Goal: Information Seeking & Learning: Learn about a topic

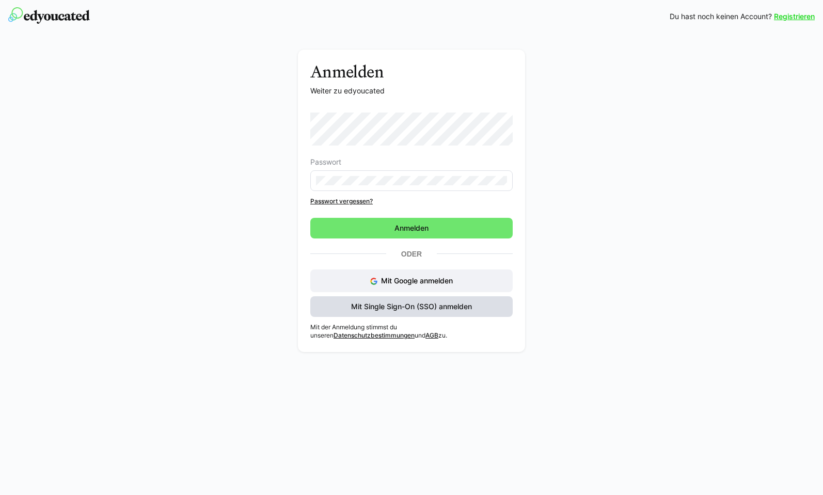
click at [410, 313] on span "Mit Single Sign-On (SSO) anmelden" at bounding box center [411, 306] width 202 height 21
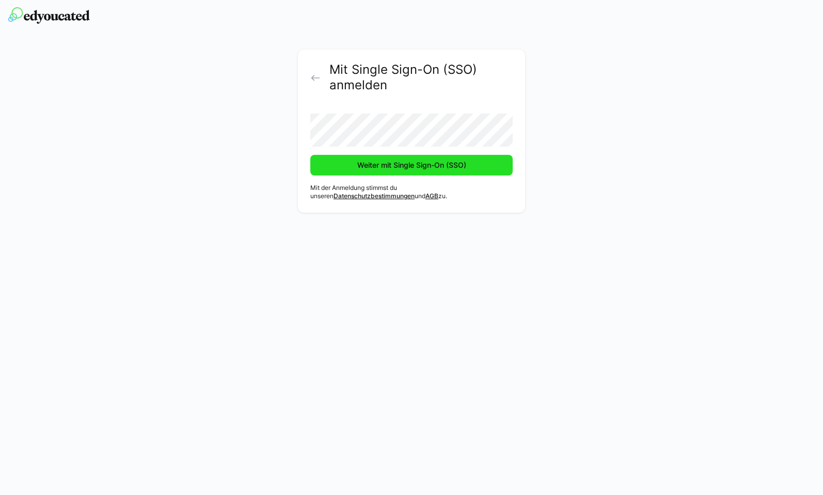
click at [407, 163] on span "Weiter mit Single Sign-On (SSO)" at bounding box center [412, 165] width 112 height 10
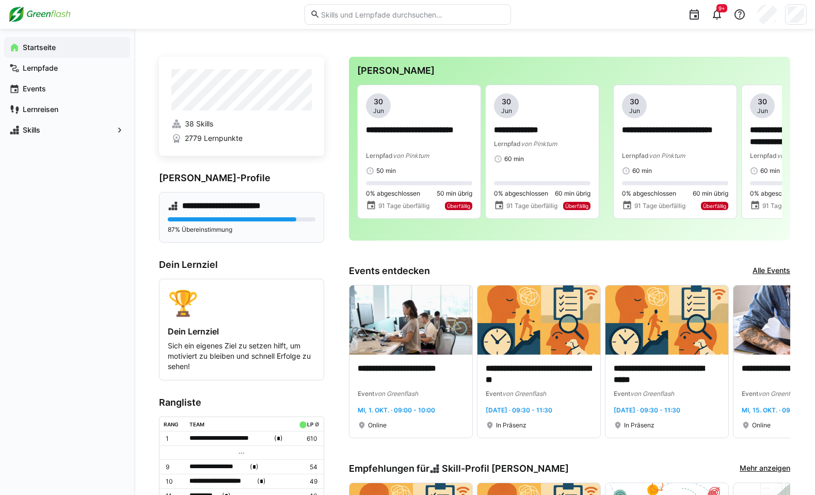
click at [219, 218] on div at bounding box center [232, 219] width 129 height 4
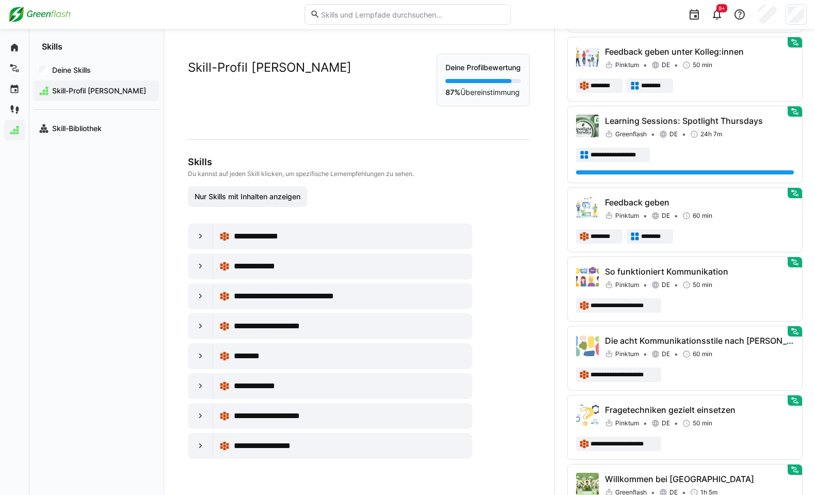
scroll to position [723, 0]
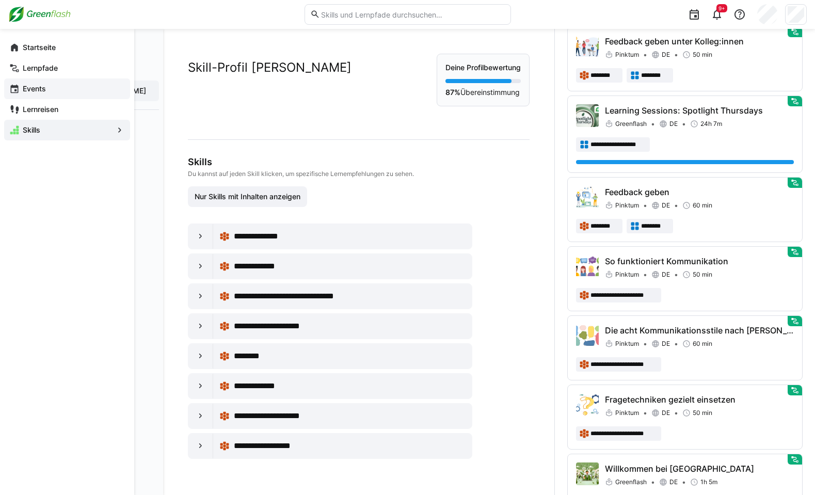
click at [0, 0] on app-navigation-label "Events" at bounding box center [0, 0] width 0 height 0
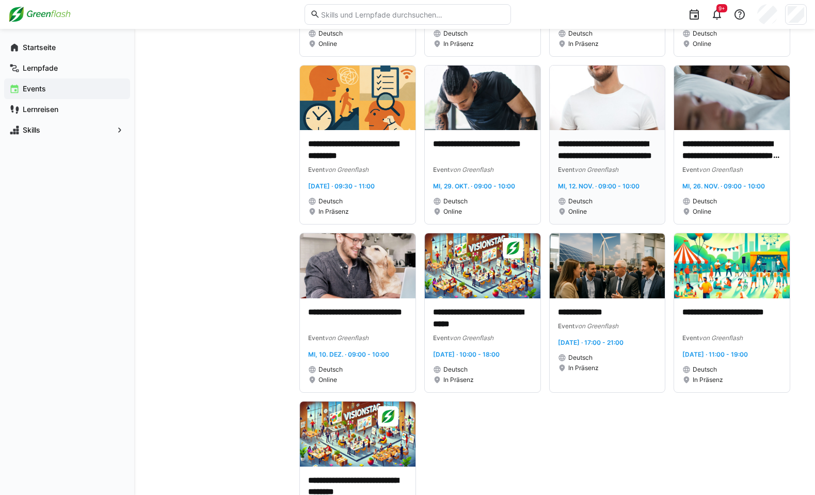
scroll to position [619, 0]
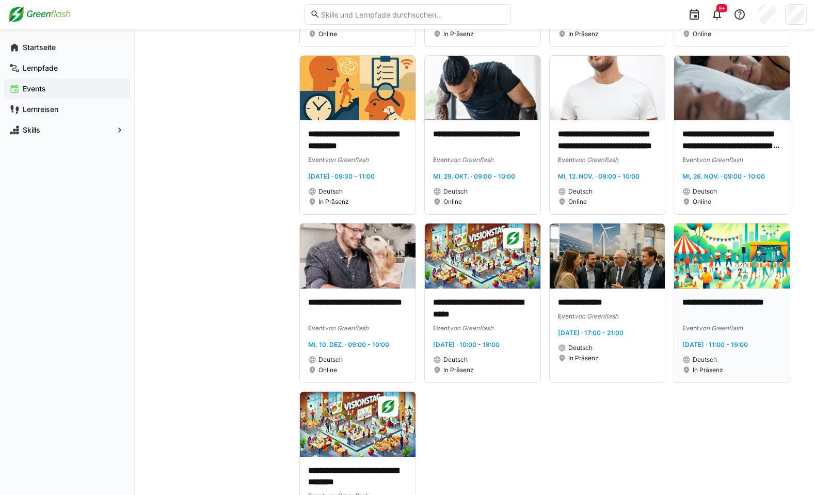
click at [734, 344] on span "[DATE] · 11:00 - 19:00" at bounding box center [715, 345] width 66 height 8
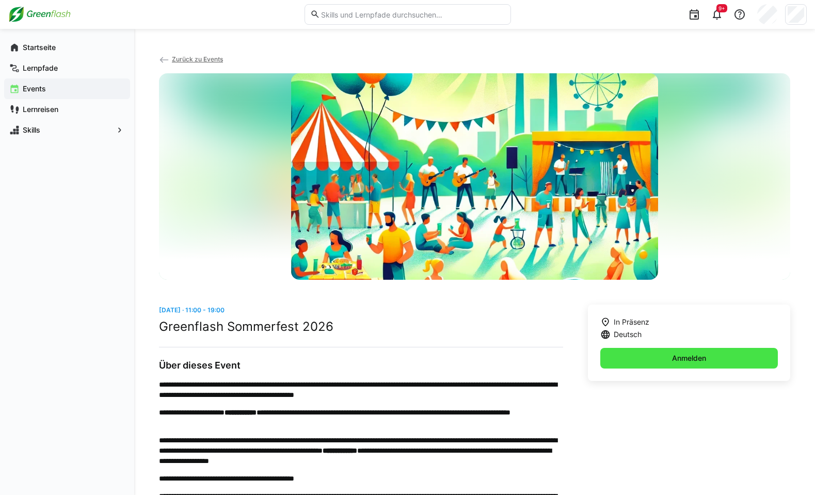
click at [671, 356] on span "Anmelden" at bounding box center [689, 358] width 37 height 10
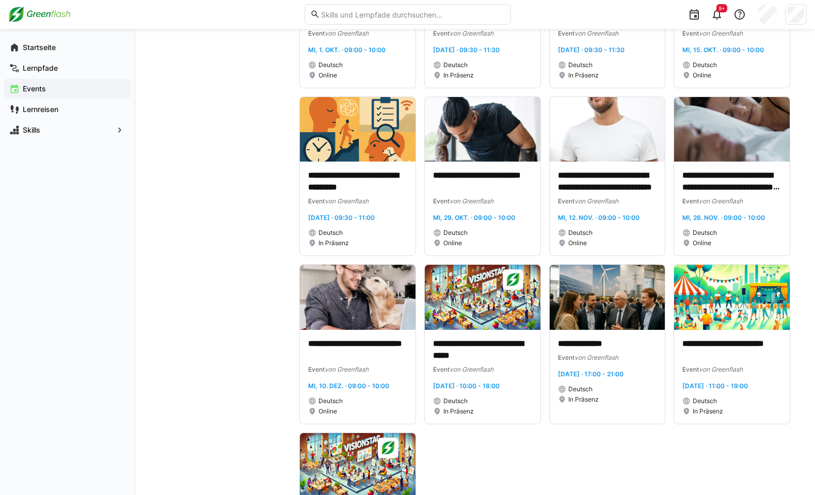
scroll to position [700, 0]
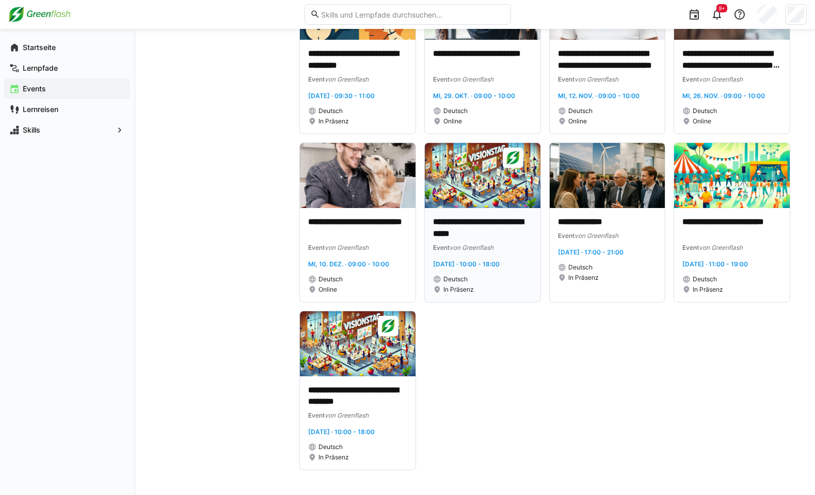
click at [517, 290] on div "In Präsenz" at bounding box center [482, 289] width 99 height 8
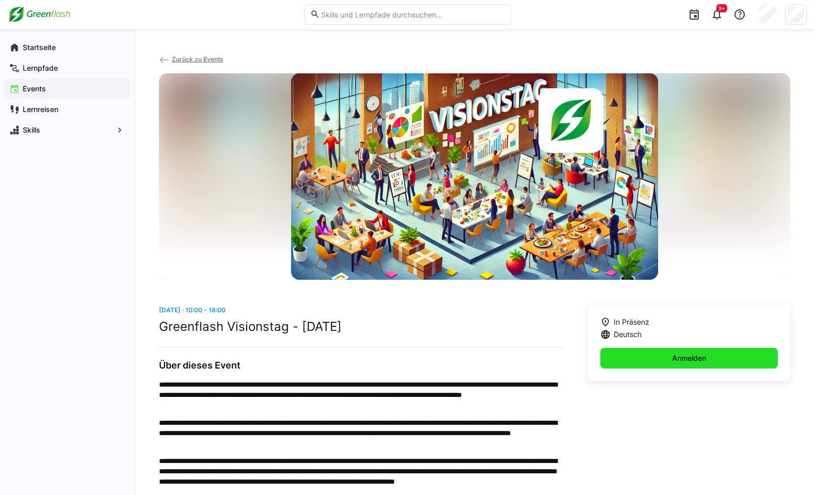
click at [625, 363] on span "Anmelden" at bounding box center [689, 358] width 178 height 21
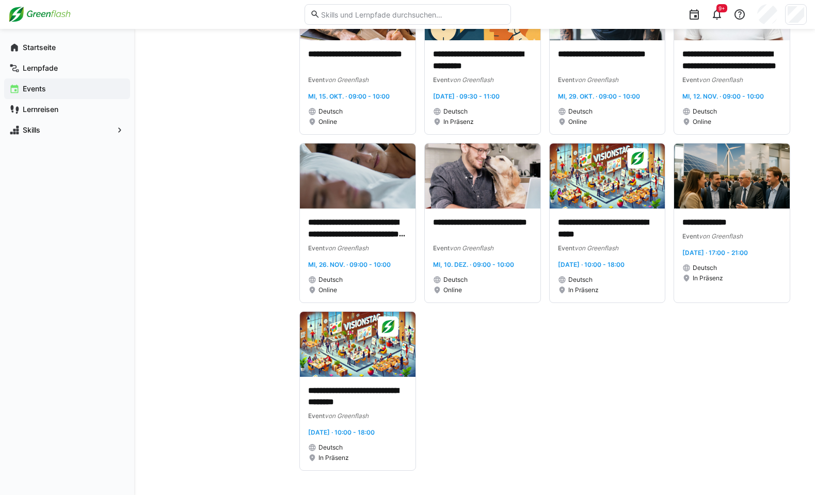
scroll to position [714, 0]
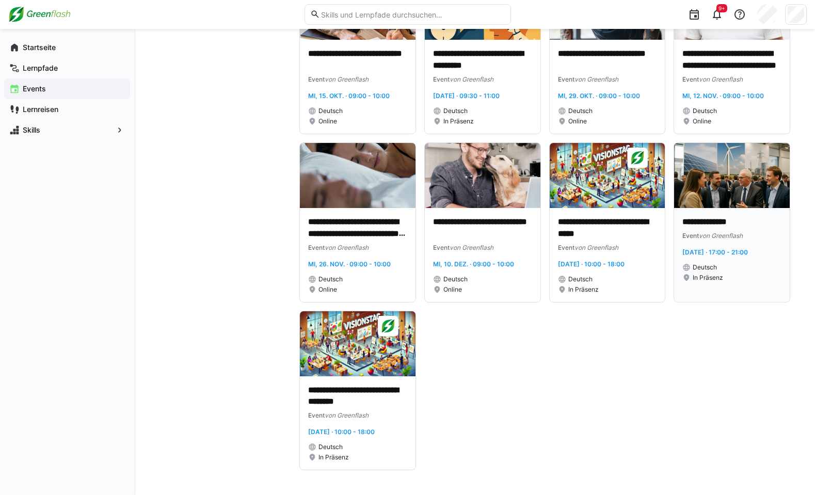
click at [741, 278] on div "In Präsenz" at bounding box center [731, 278] width 99 height 8
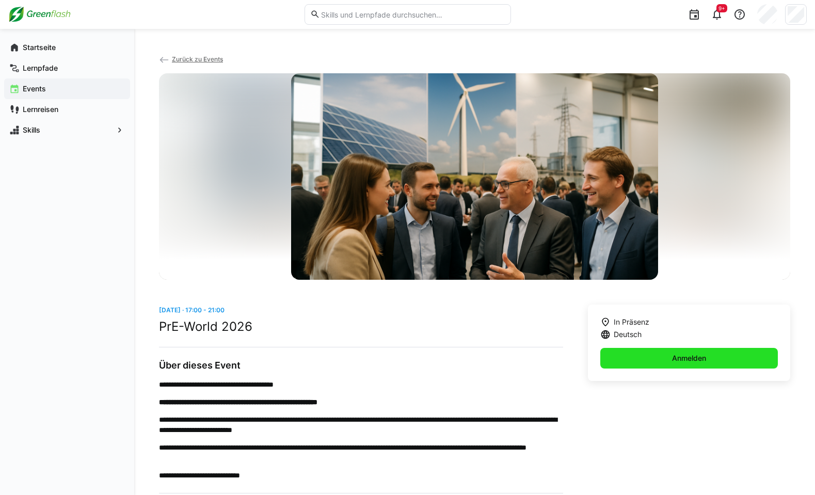
click at [681, 352] on span "Anmelden" at bounding box center [689, 358] width 178 height 21
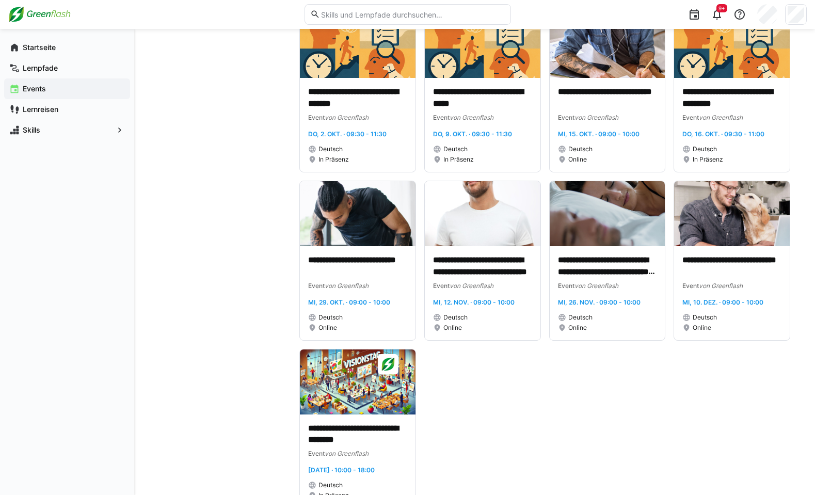
scroll to position [714, 0]
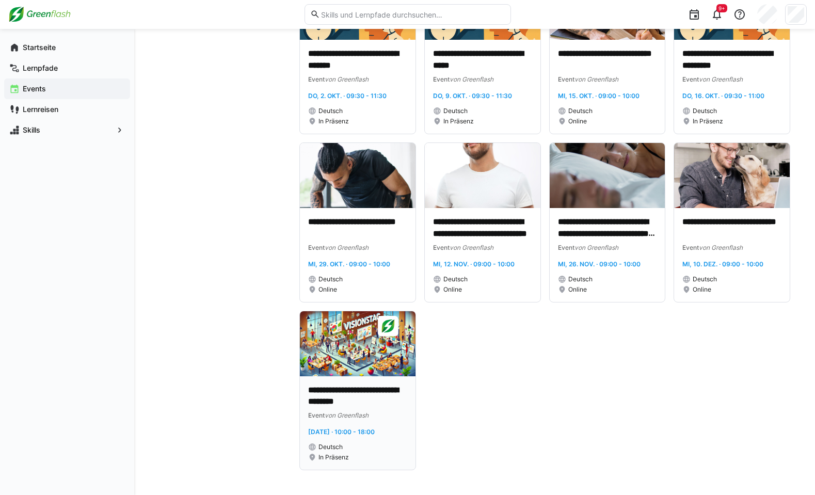
click at [379, 354] on img at bounding box center [358, 343] width 116 height 65
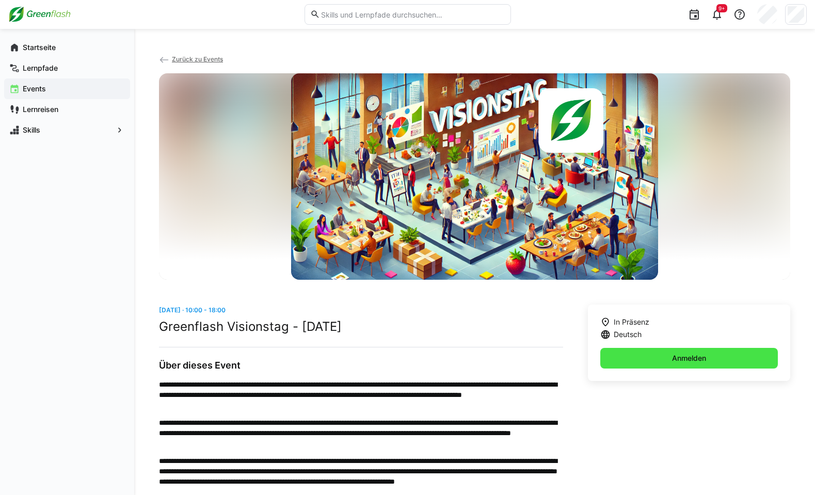
click at [650, 357] on span "Anmelden" at bounding box center [689, 358] width 178 height 21
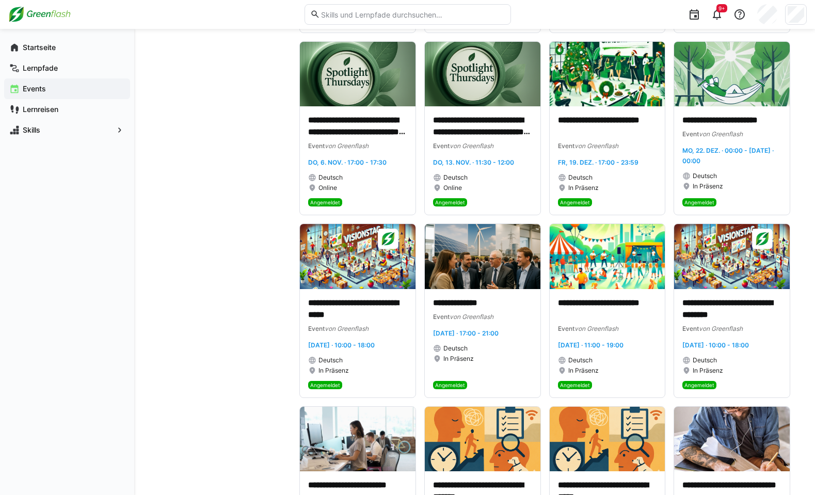
scroll to position [250, 0]
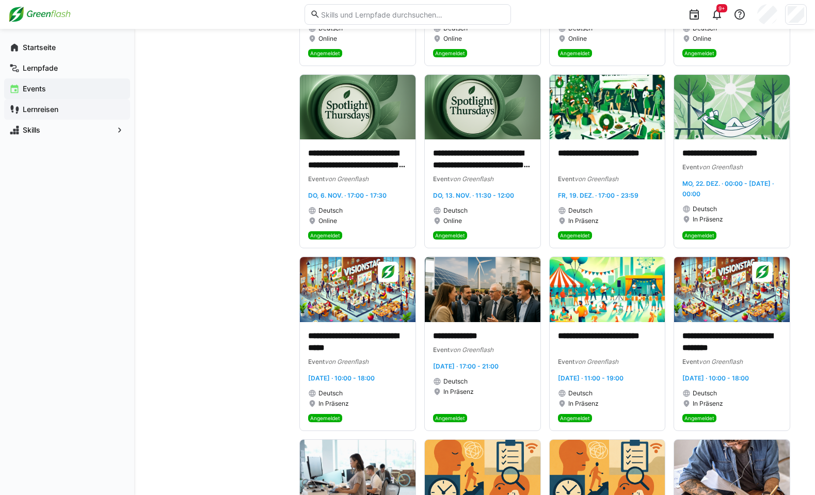
click at [0, 0] on app-navigation-label "Lernreisen" at bounding box center [0, 0] width 0 height 0
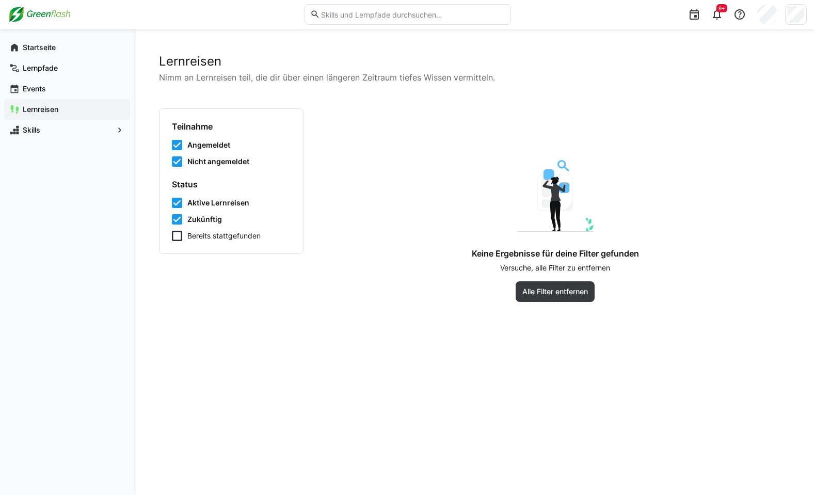
click at [218, 236] on span "Bereits stattgefunden" at bounding box center [223, 236] width 73 height 10
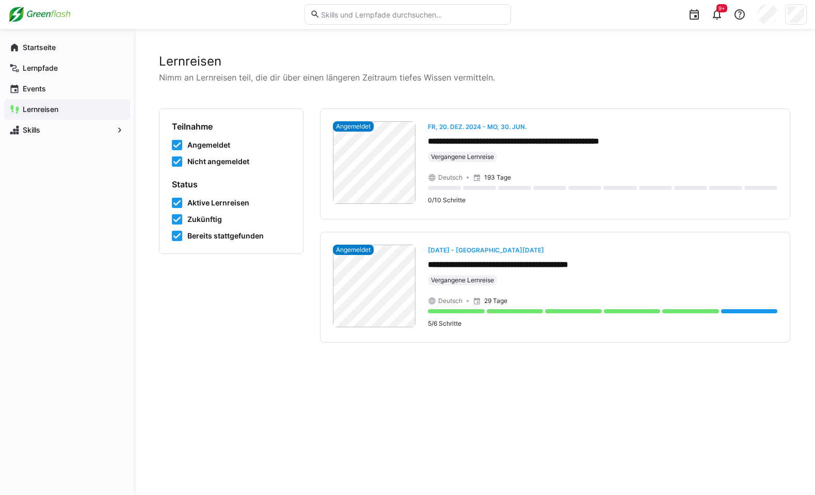
click at [178, 235] on icon at bounding box center [177, 236] width 10 height 10
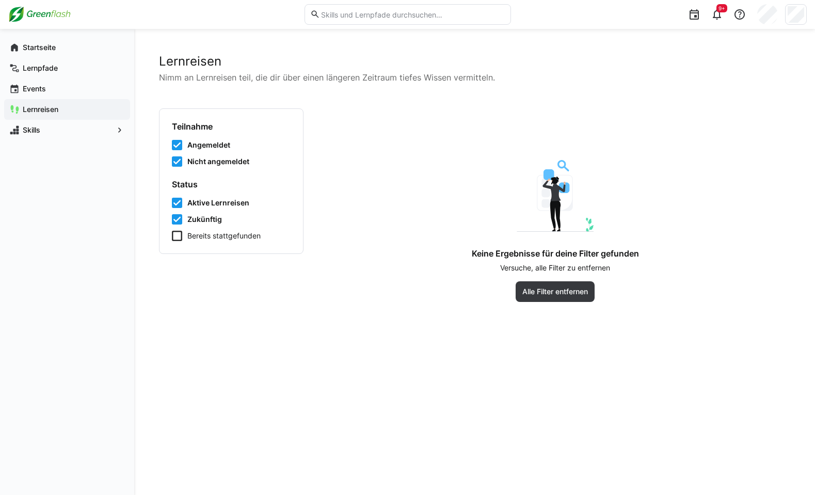
click at [185, 238] on eds-checkbox "Bereits stattgefunden" at bounding box center [231, 236] width 119 height 10
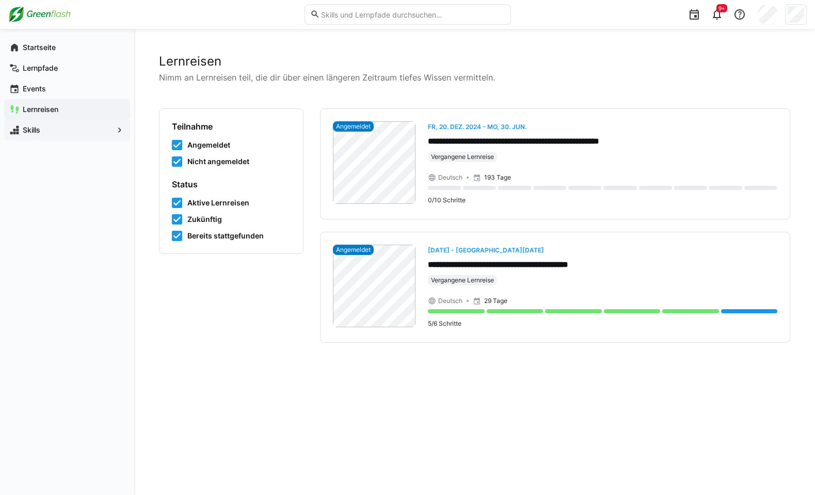
click at [30, 137] on div "Skills" at bounding box center [67, 130] width 126 height 21
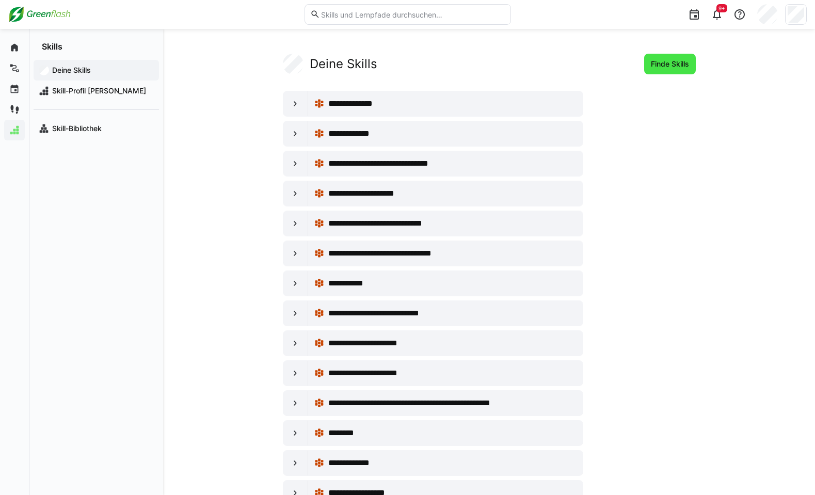
click at [668, 65] on span "Finde Skills" at bounding box center [669, 64] width 41 height 10
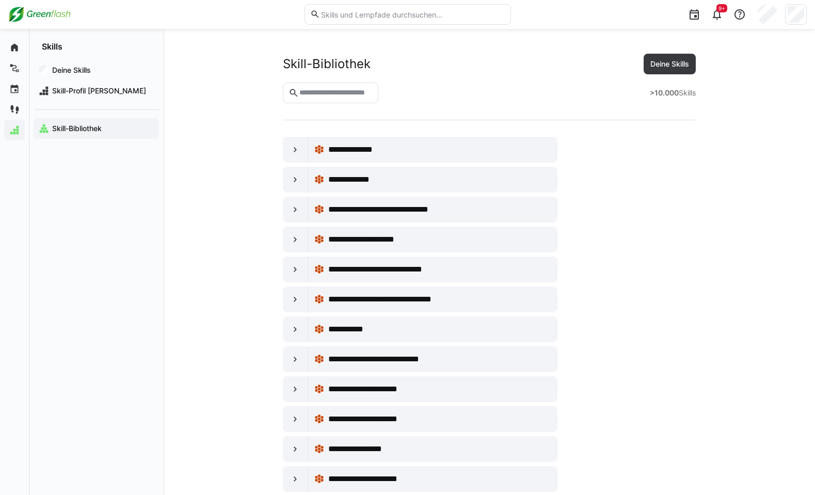
click at [286, 149] on div at bounding box center [295, 149] width 25 height 25
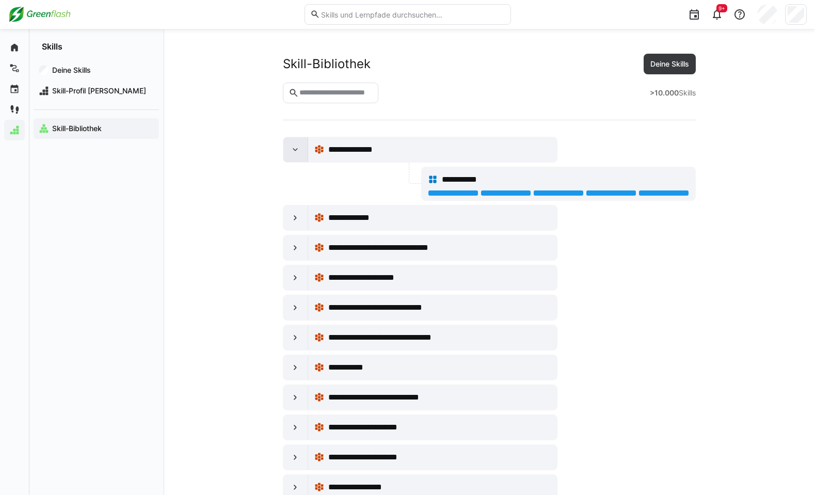
click at [295, 149] on eds-icon at bounding box center [295, 150] width 10 height 10
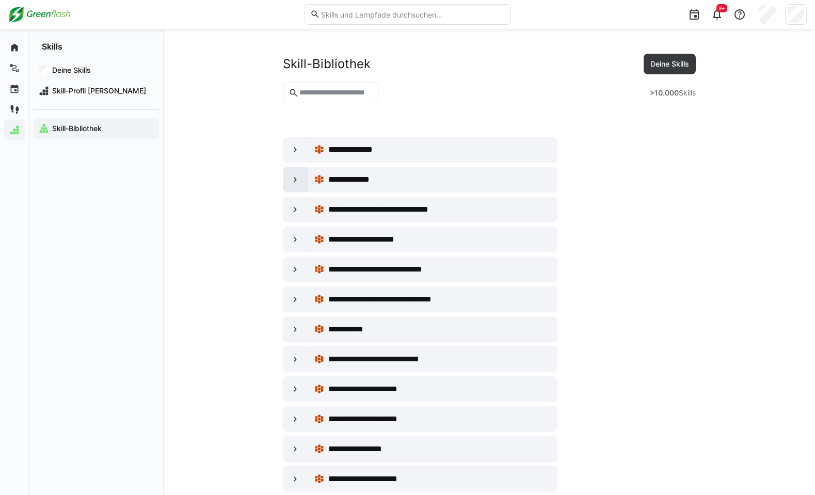
click at [296, 183] on eds-icon at bounding box center [295, 179] width 10 height 10
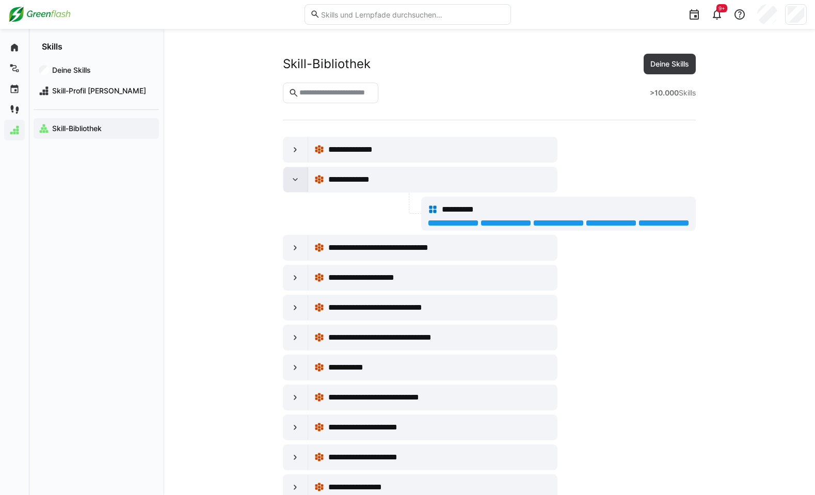
click at [296, 183] on eds-icon at bounding box center [295, 179] width 10 height 10
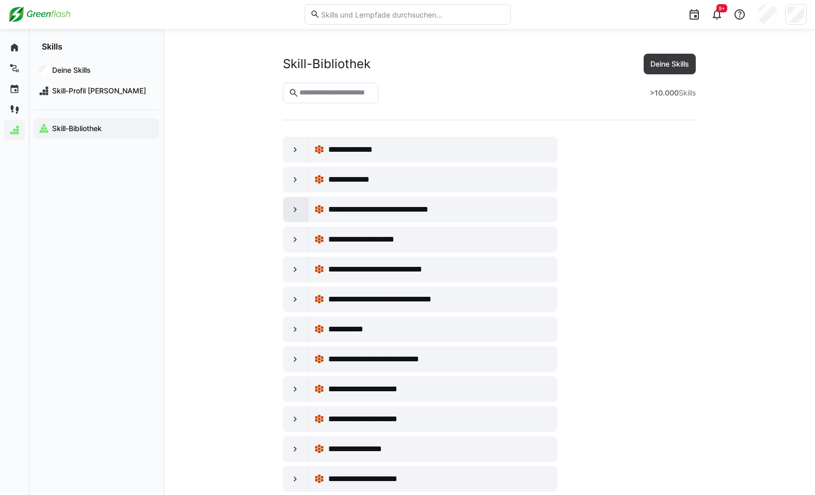
click at [300, 201] on div at bounding box center [295, 209] width 25 height 25
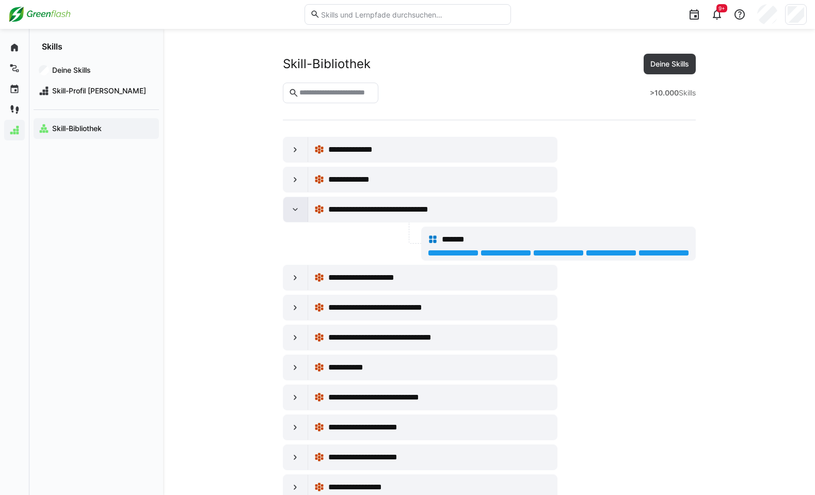
click at [300, 201] on div at bounding box center [295, 209] width 25 height 25
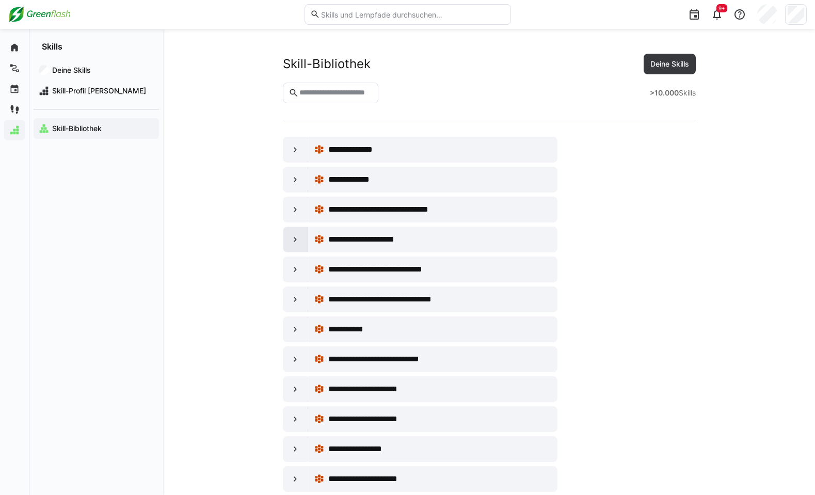
click at [305, 235] on div at bounding box center [295, 239] width 25 height 25
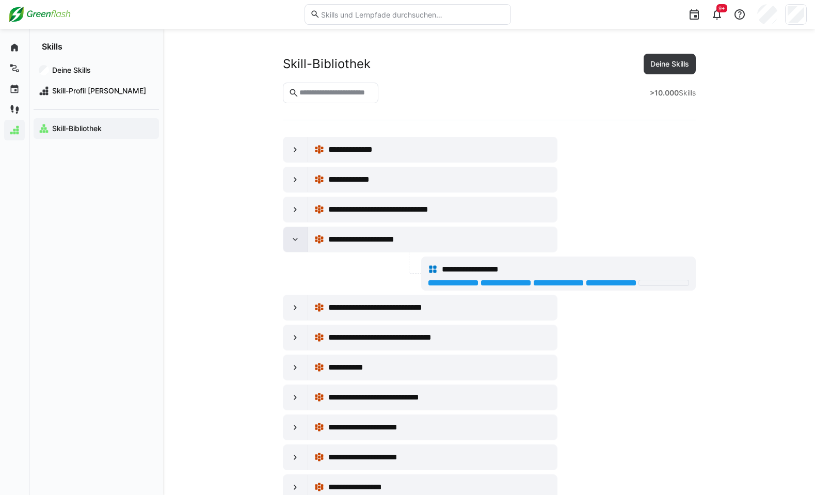
click at [302, 236] on div at bounding box center [295, 239] width 25 height 25
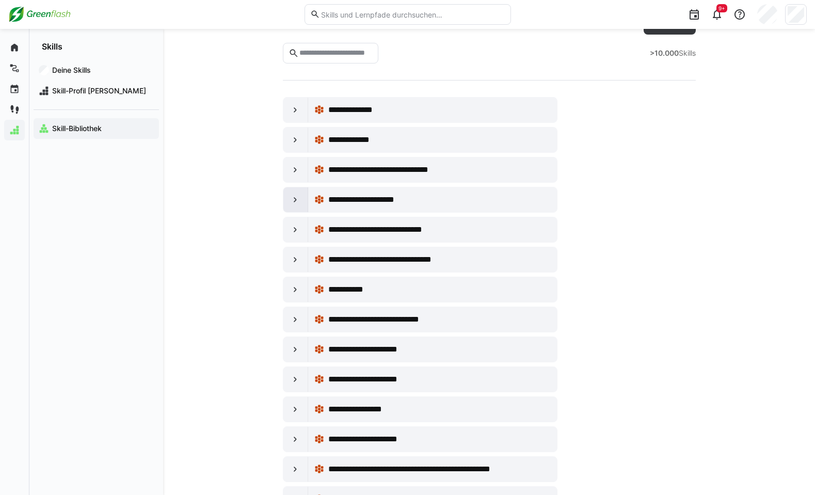
scroll to position [52, 0]
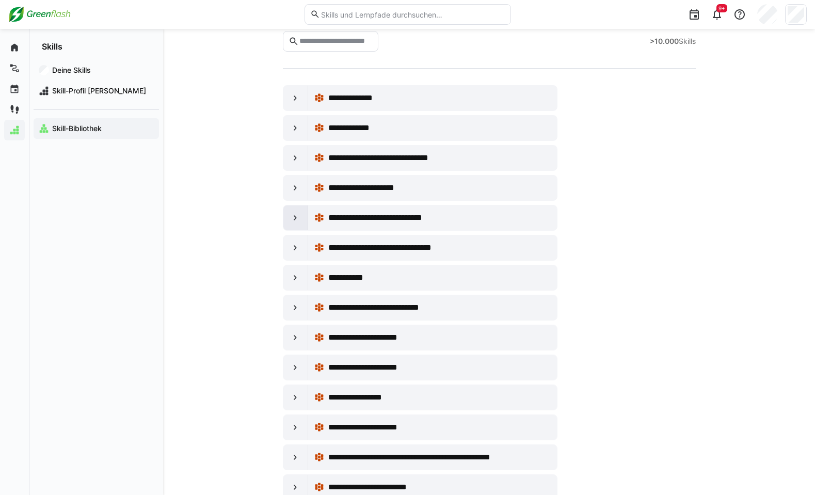
click at [296, 219] on eds-icon at bounding box center [295, 218] width 10 height 10
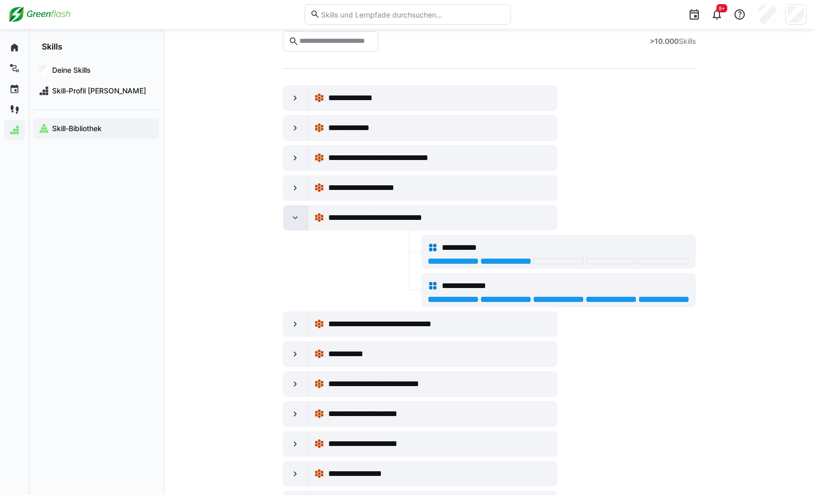
click at [296, 219] on eds-icon at bounding box center [295, 218] width 10 height 10
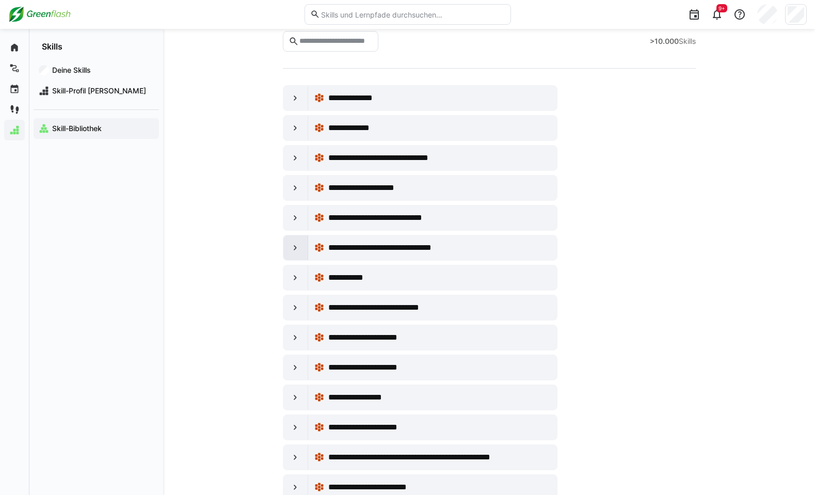
click at [293, 247] on eds-icon at bounding box center [295, 248] width 10 height 10
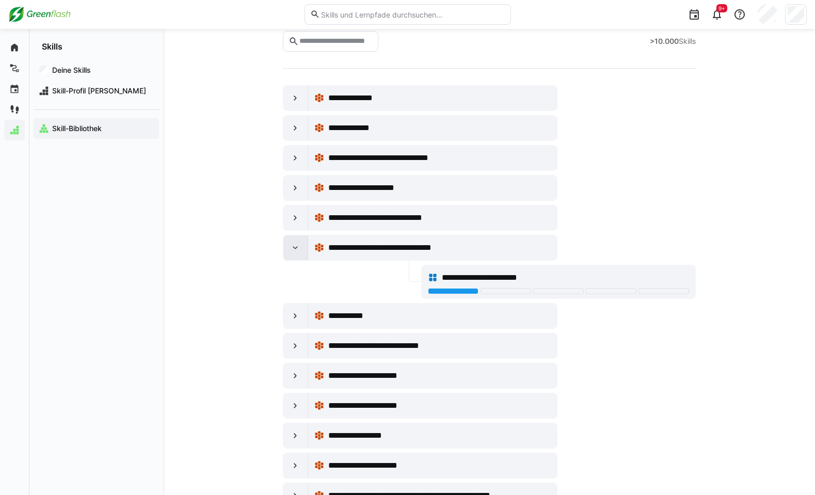
click at [293, 247] on eds-icon at bounding box center [295, 248] width 10 height 10
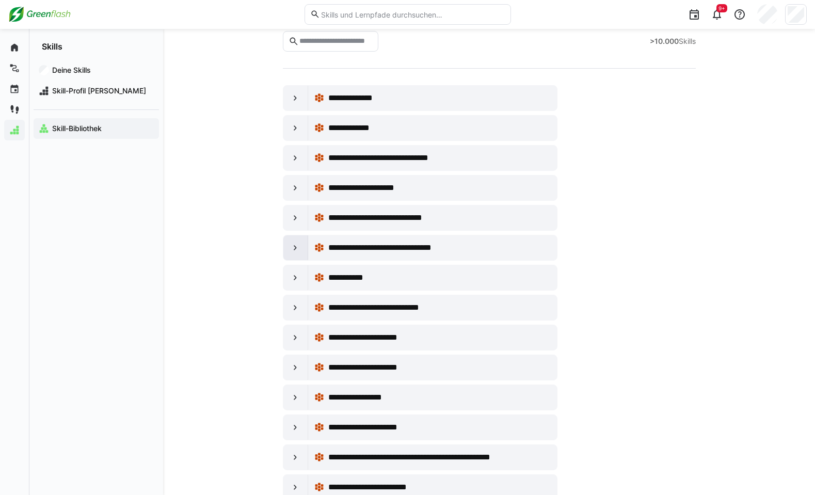
scroll to position [103, 0]
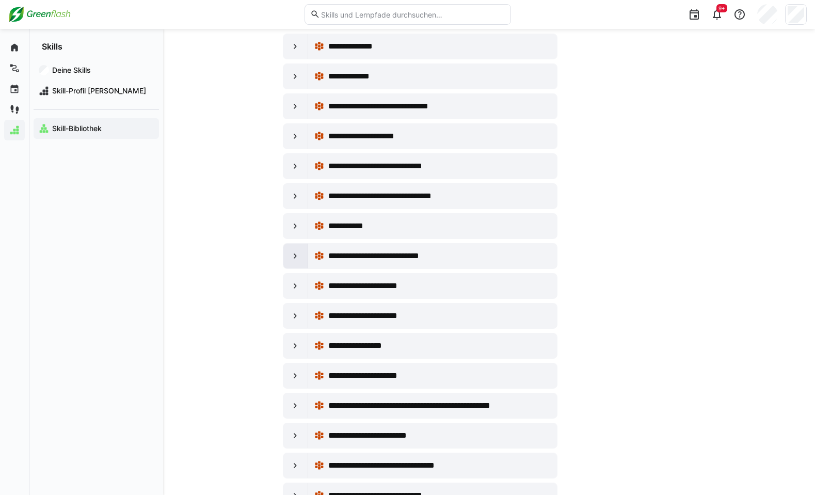
click at [298, 254] on eds-icon at bounding box center [295, 256] width 10 height 10
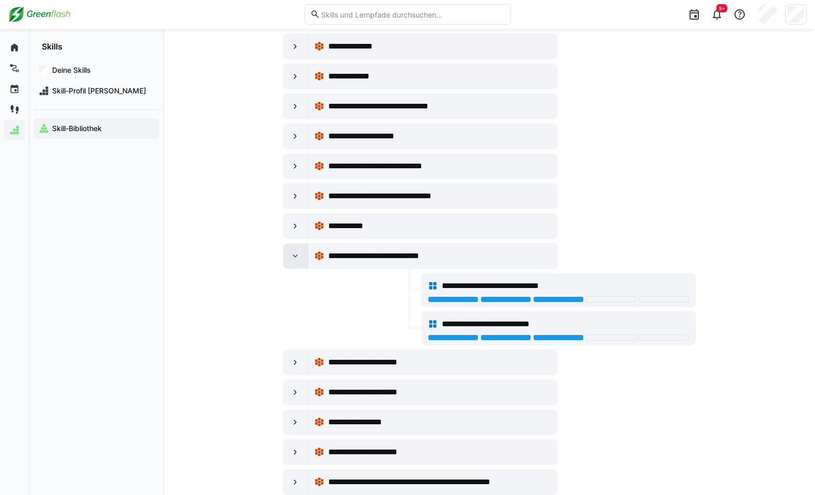
click at [298, 254] on eds-icon at bounding box center [295, 256] width 10 height 10
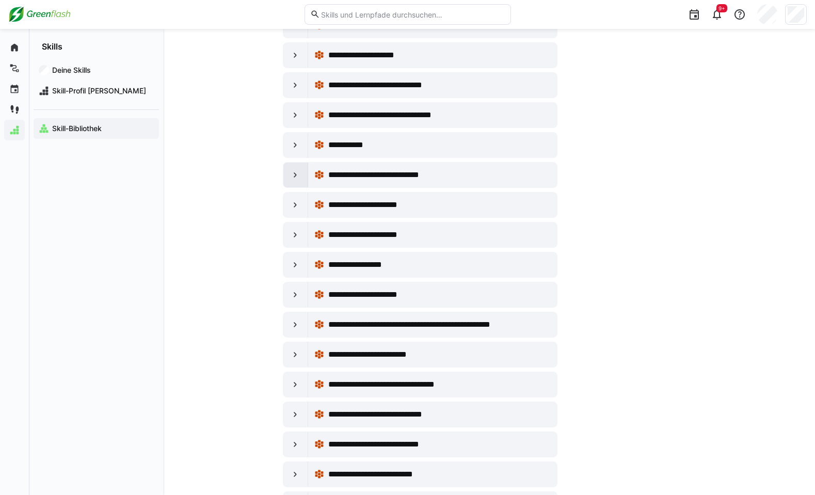
scroll to position [206, 0]
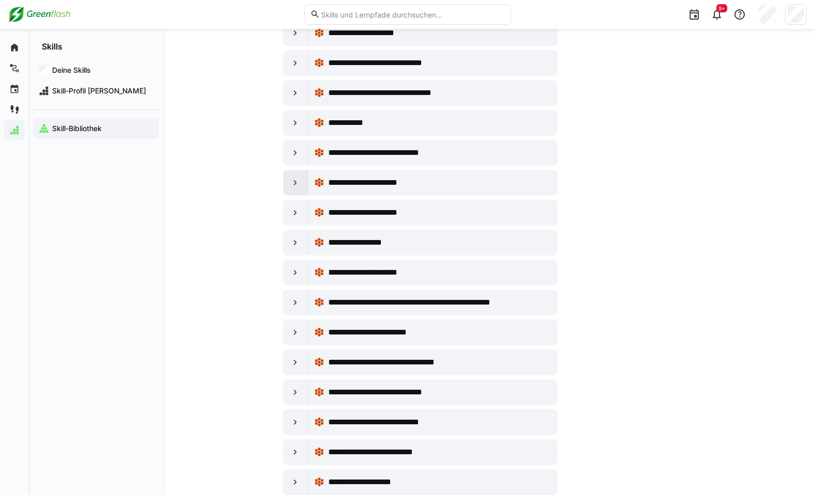
click at [299, 182] on eds-icon at bounding box center [295, 183] width 10 height 10
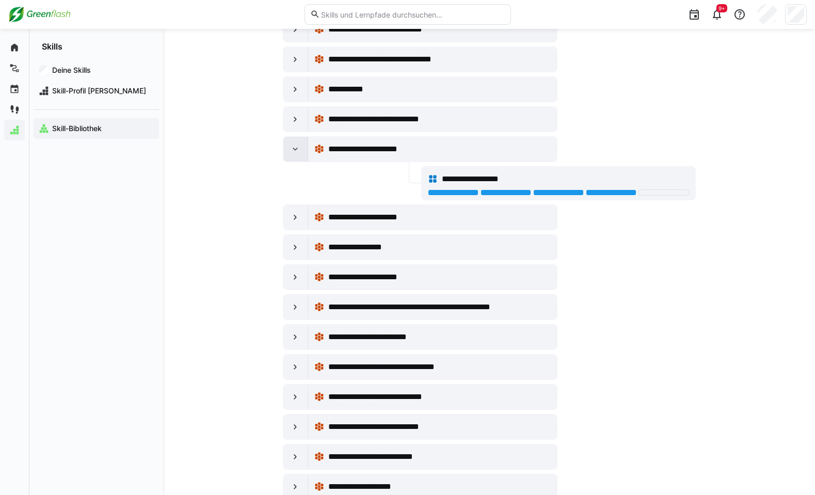
scroll to position [258, 0]
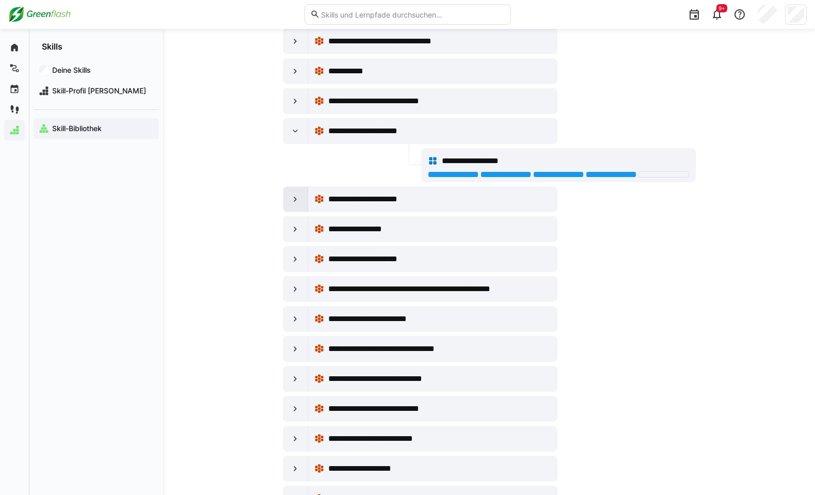
click at [300, 195] on div at bounding box center [295, 199] width 25 height 25
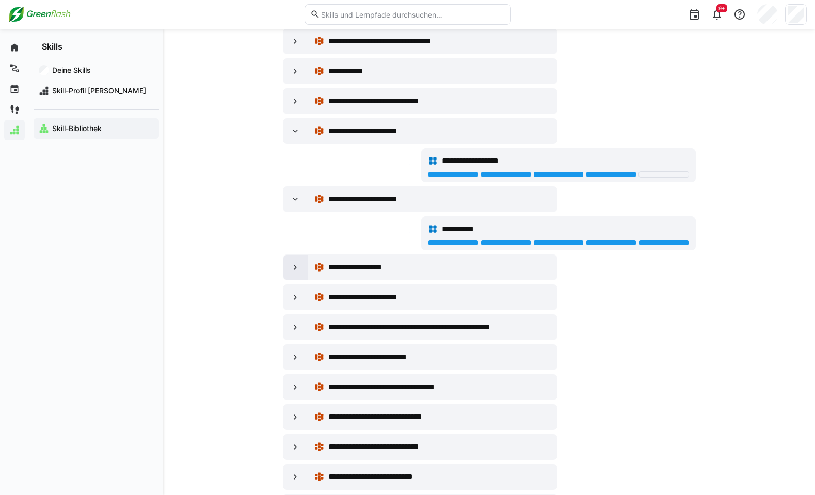
click at [300, 265] on div at bounding box center [295, 267] width 25 height 25
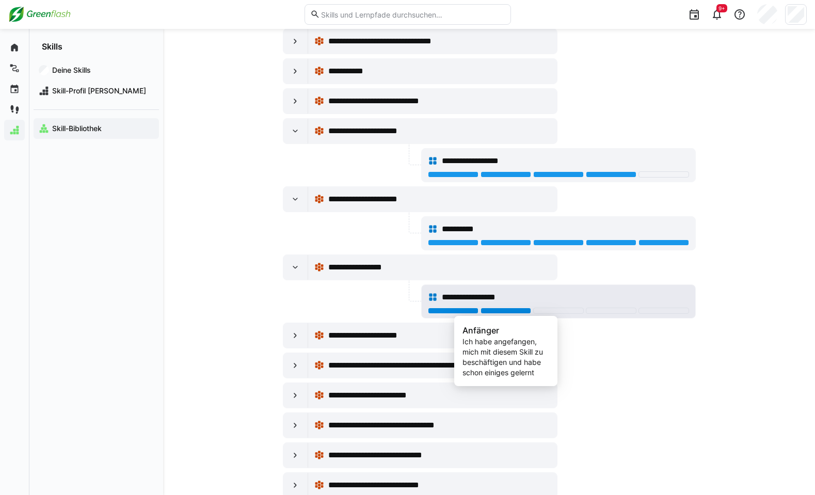
click at [504, 311] on div at bounding box center [506, 311] width 51 height 6
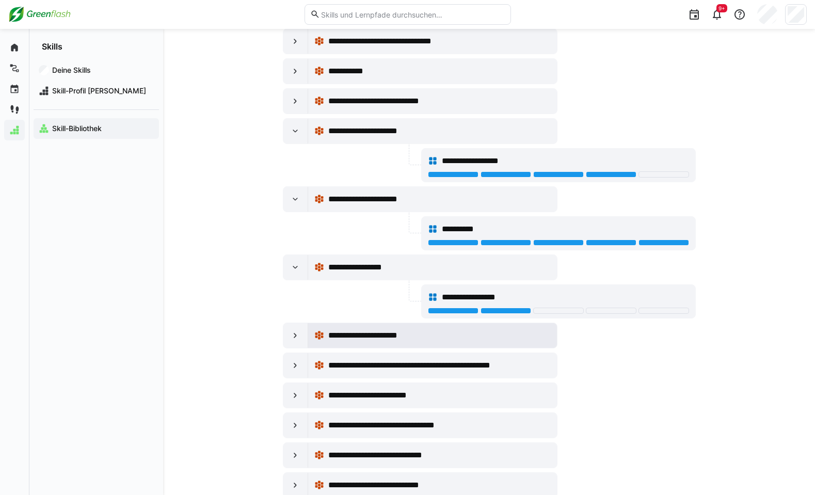
scroll to position [310, 0]
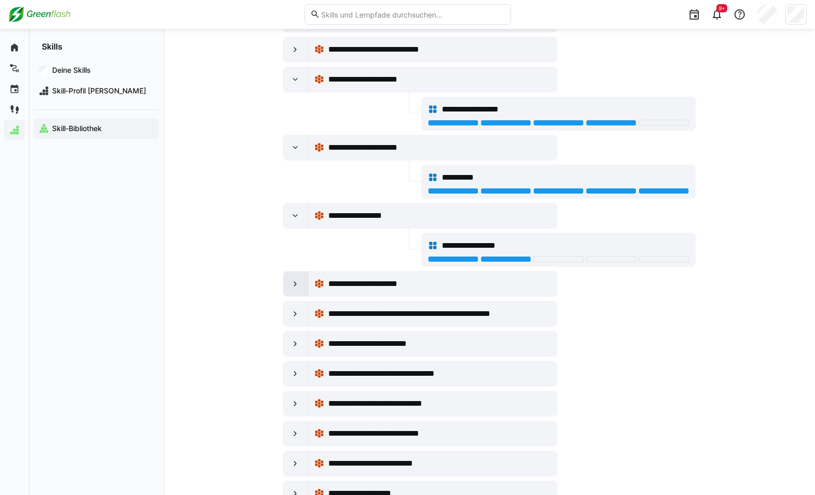
click at [295, 290] on div at bounding box center [295, 284] width 25 height 25
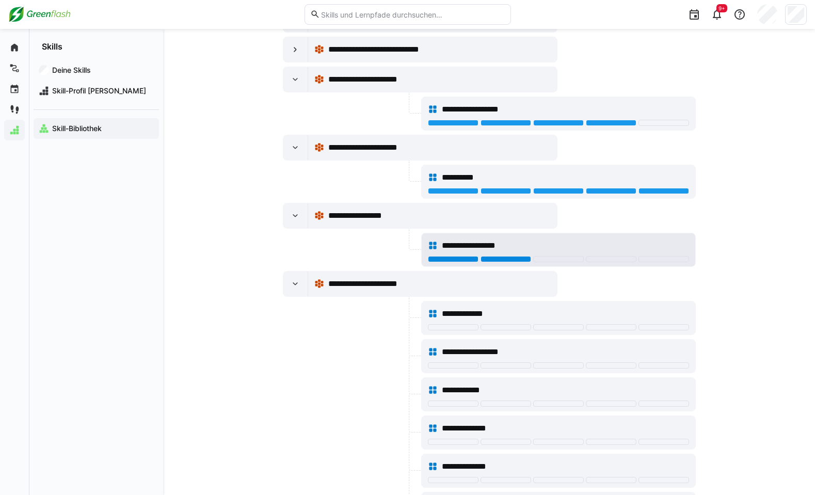
click at [521, 258] on div at bounding box center [506, 259] width 51 height 6
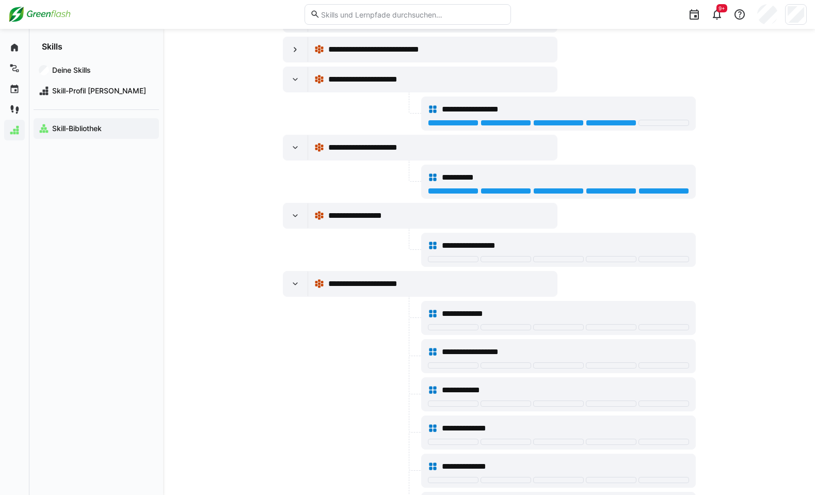
click at [305, 366] on div at bounding box center [351, 356] width 136 height 34
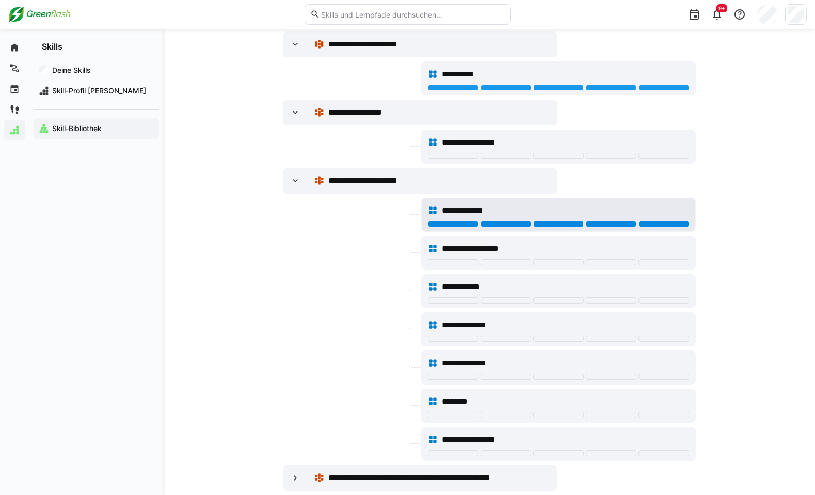
click at [658, 226] on div at bounding box center [664, 224] width 51 height 6
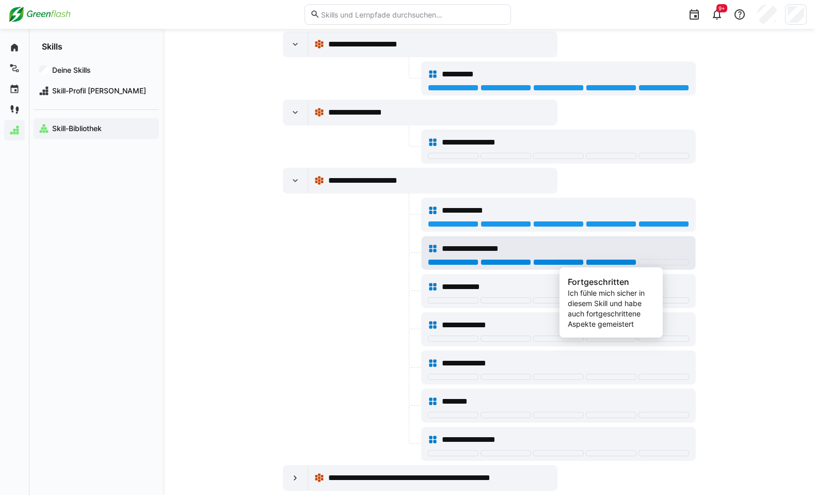
click at [610, 260] on div at bounding box center [611, 262] width 51 height 6
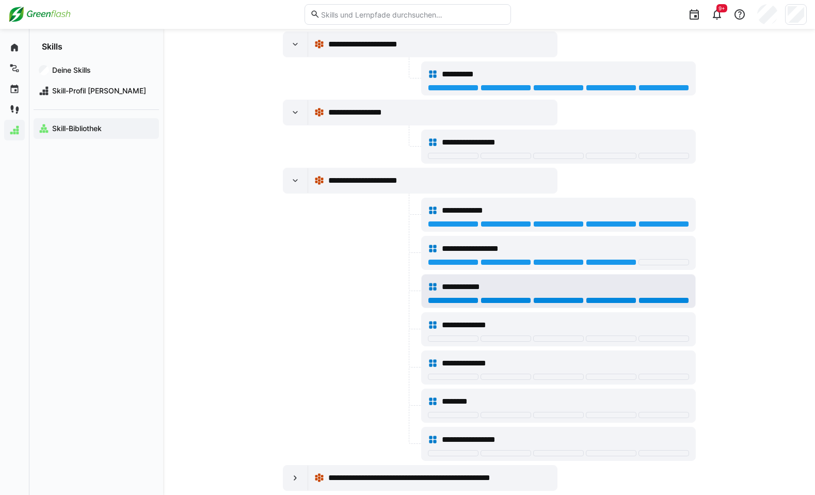
click at [654, 301] on div at bounding box center [664, 300] width 51 height 6
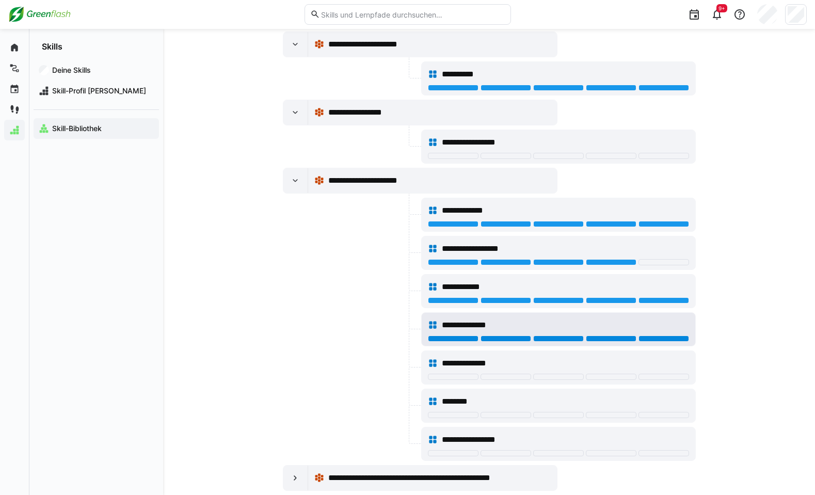
click at [667, 340] on div at bounding box center [664, 339] width 51 height 6
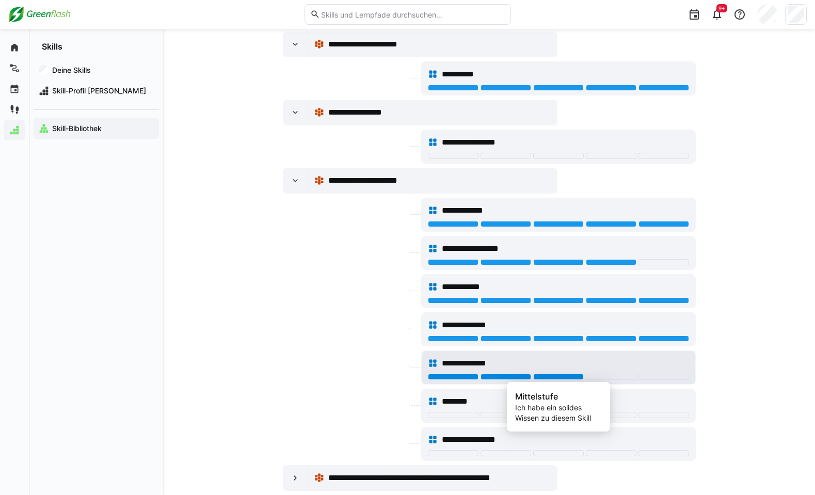
click at [563, 374] on div at bounding box center [558, 377] width 51 height 6
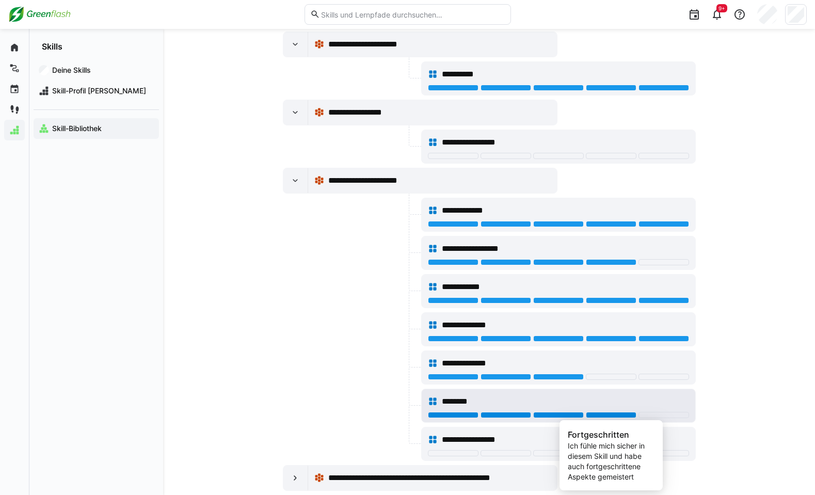
click at [599, 414] on div at bounding box center [611, 415] width 51 height 6
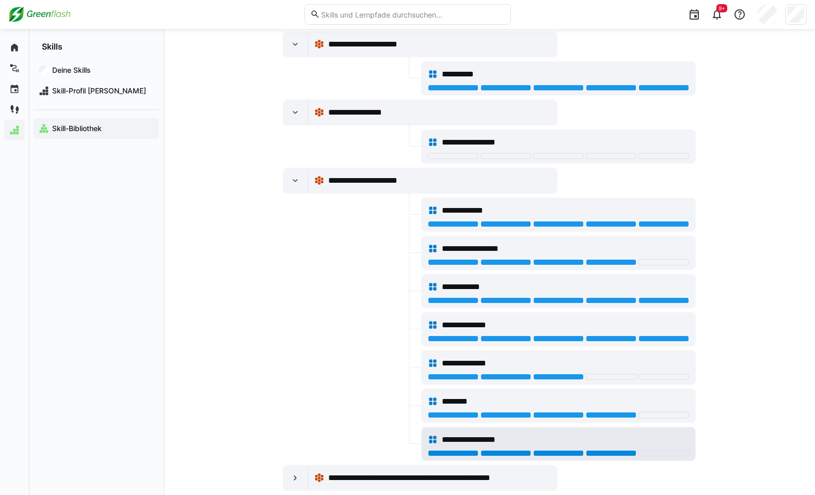
click at [621, 454] on div at bounding box center [611, 453] width 51 height 6
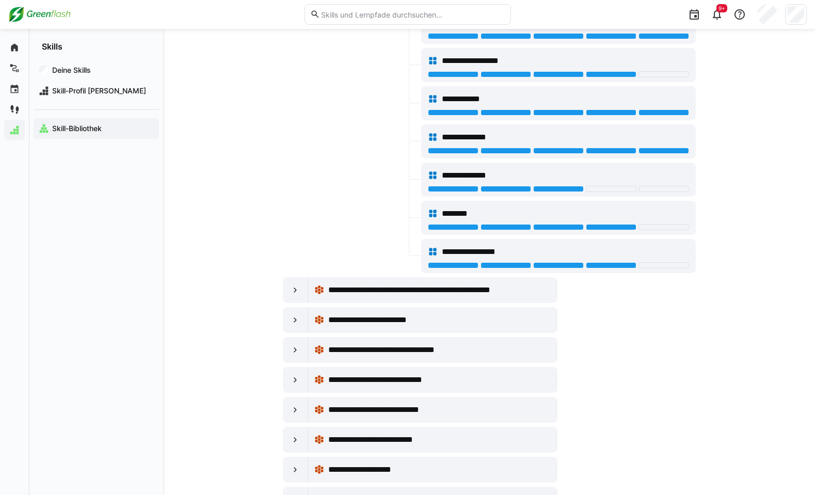
scroll to position [568, 0]
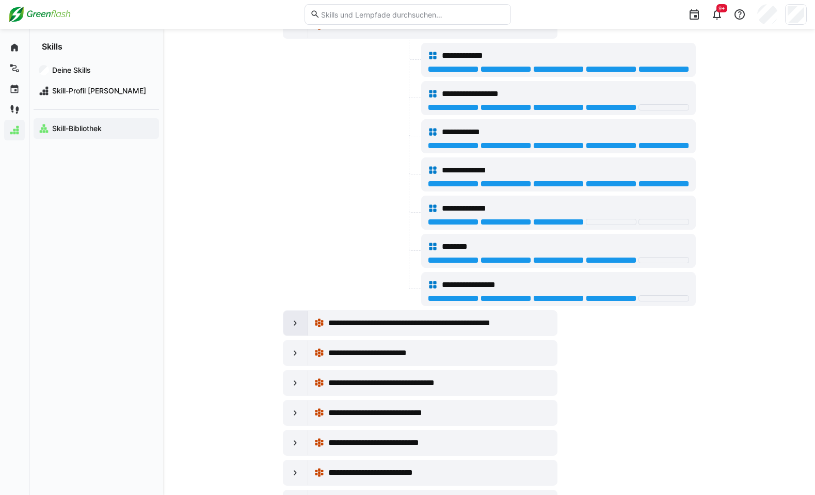
click at [300, 324] on eds-icon at bounding box center [295, 323] width 10 height 10
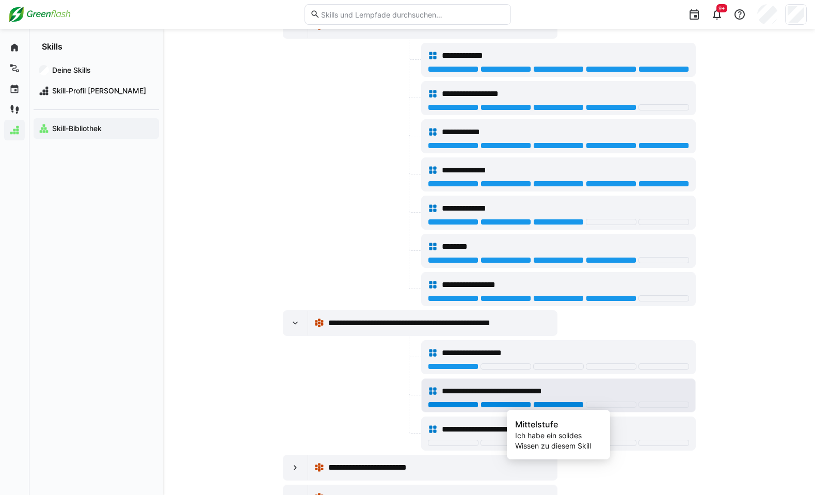
click at [561, 405] on div at bounding box center [558, 405] width 51 height 6
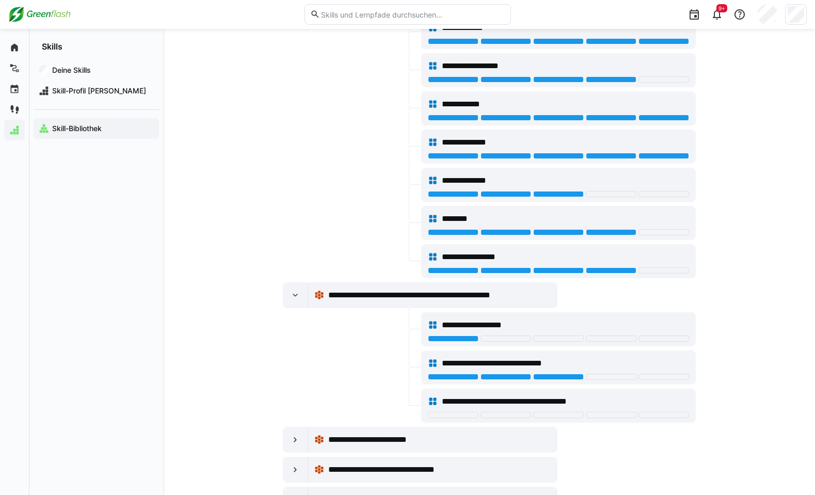
scroll to position [619, 0]
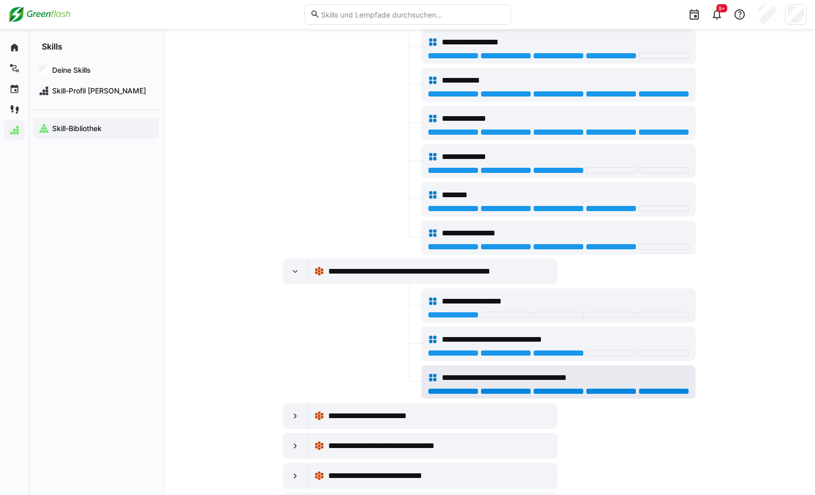
click at [656, 391] on div at bounding box center [664, 391] width 51 height 6
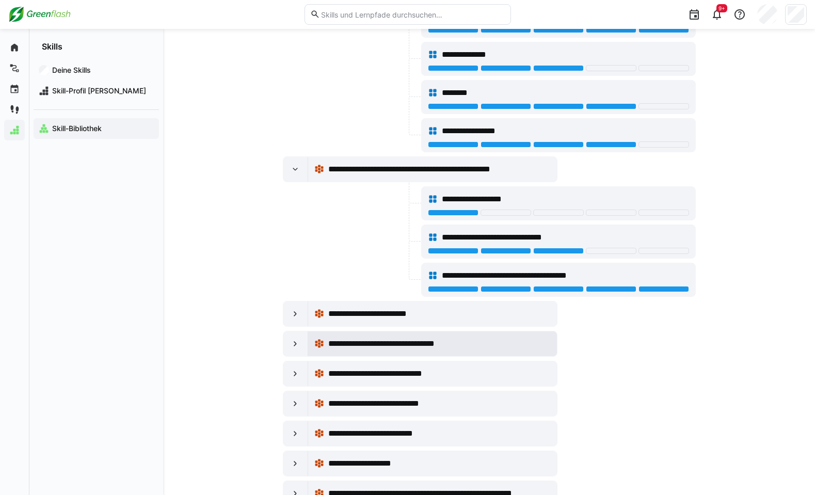
scroll to position [723, 0]
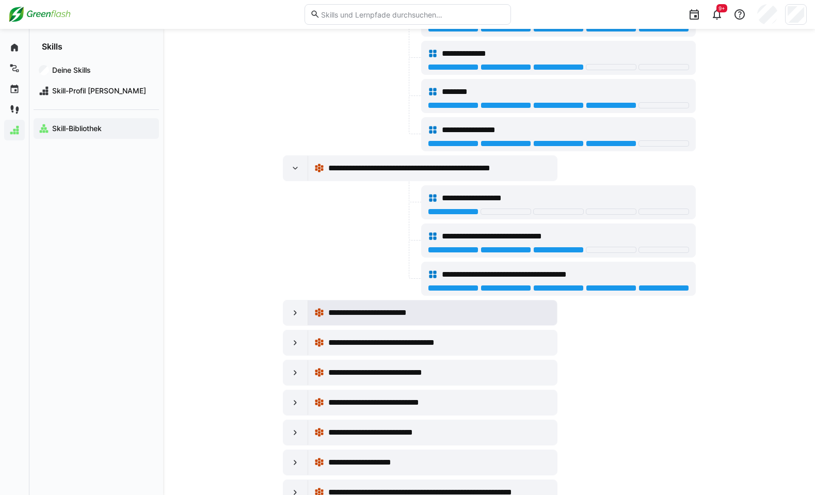
click at [322, 313] on eds-icon at bounding box center [319, 313] width 10 height 10
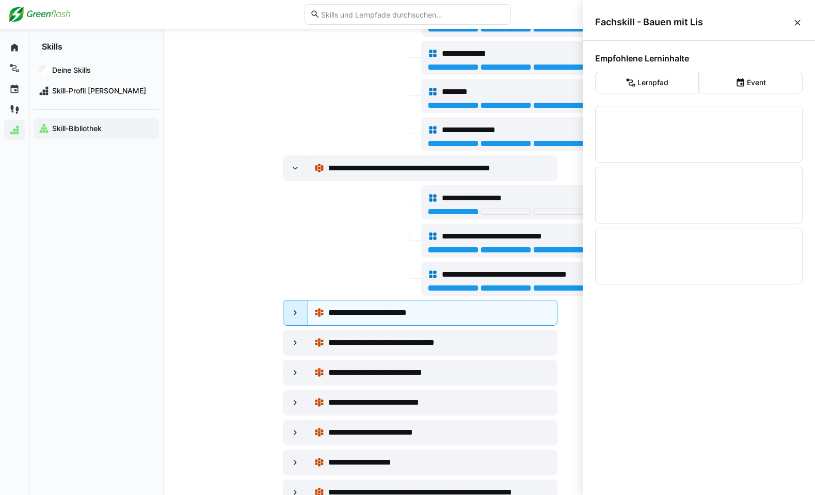
click at [293, 311] on eds-icon at bounding box center [295, 313] width 10 height 10
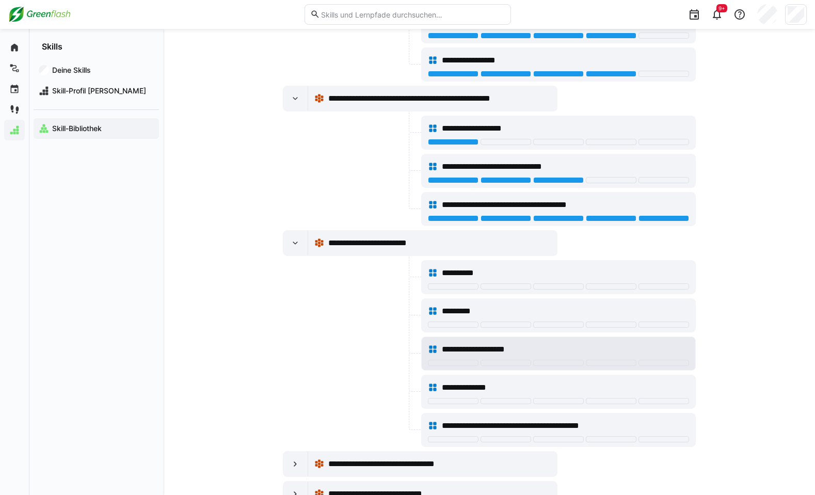
scroll to position [774, 0]
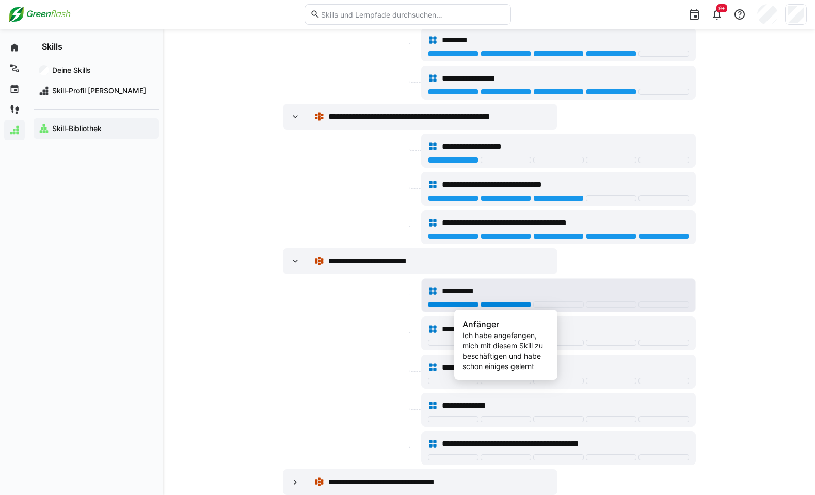
click at [499, 302] on div at bounding box center [506, 304] width 51 height 6
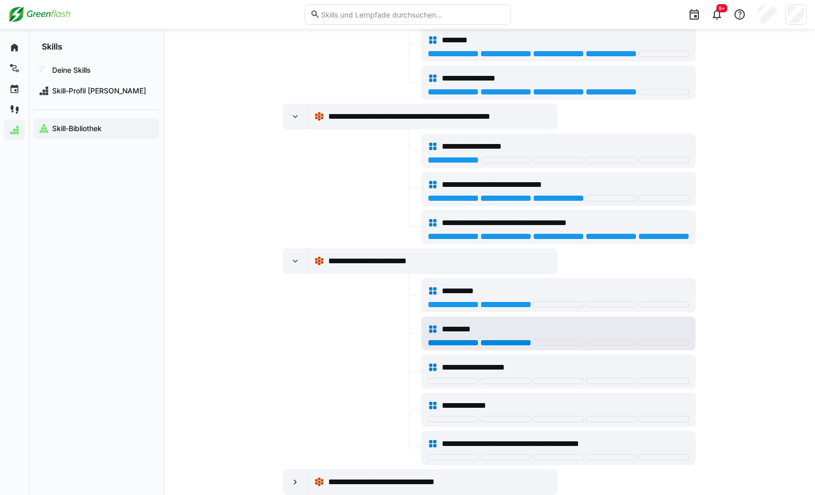
click at [523, 343] on div at bounding box center [506, 343] width 51 height 6
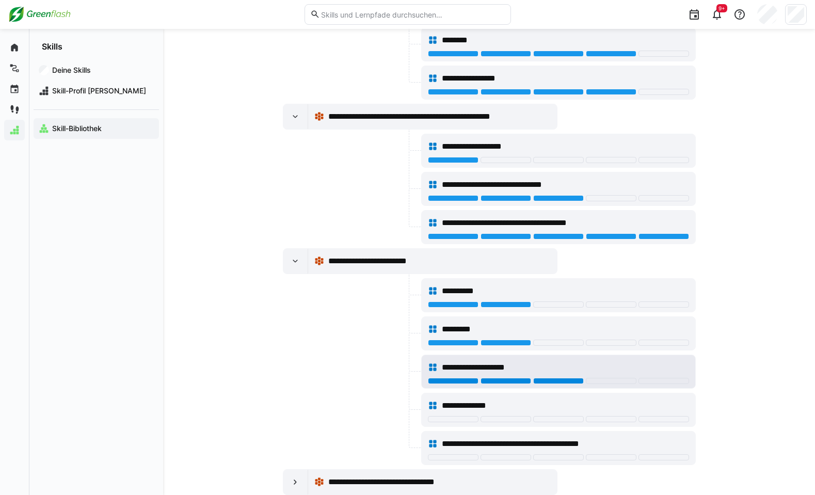
click at [553, 383] on div at bounding box center [558, 381] width 51 height 6
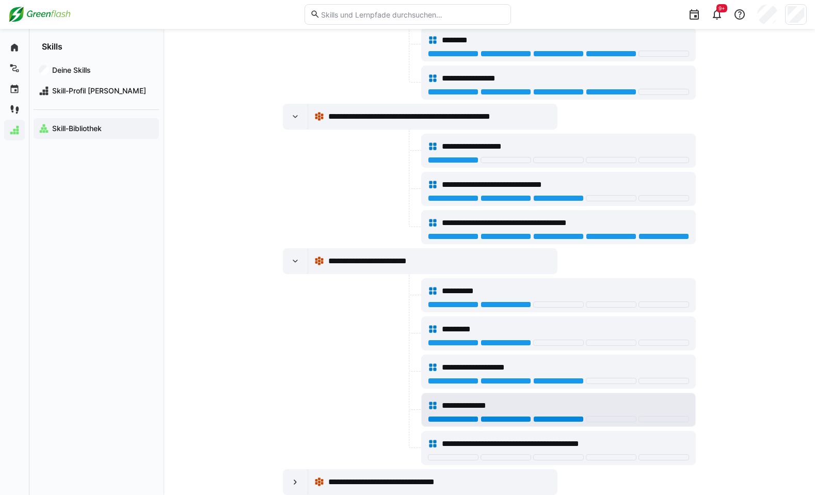
click at [565, 418] on div at bounding box center [558, 419] width 51 height 6
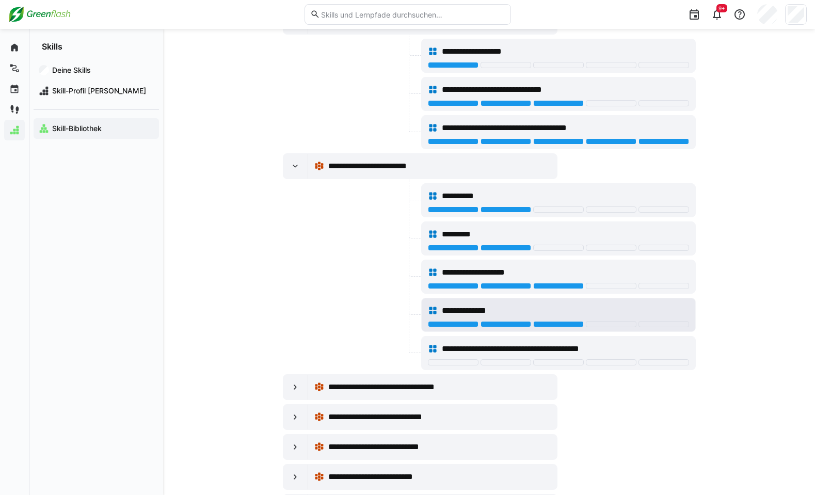
scroll to position [877, 0]
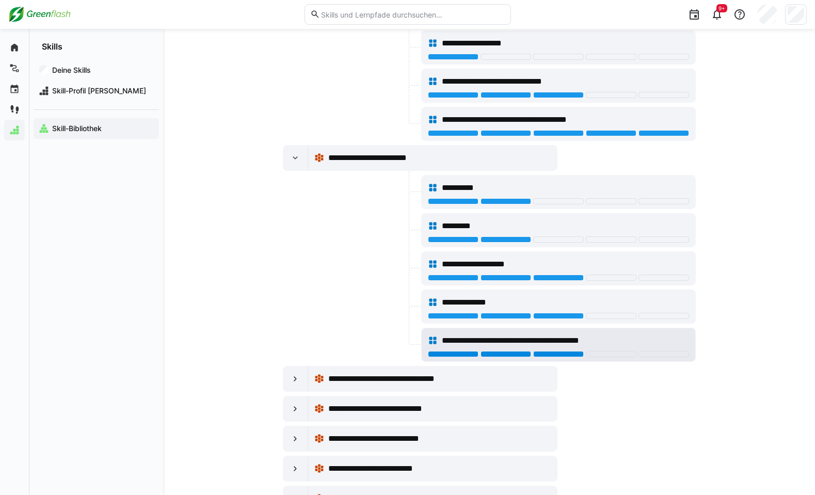
click at [562, 355] on div at bounding box center [558, 354] width 51 height 6
click at [662, 352] on div at bounding box center [664, 354] width 51 height 6
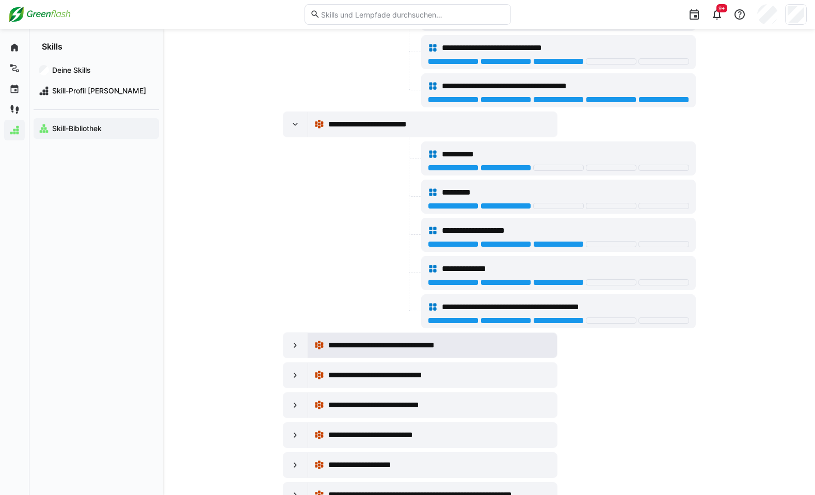
scroll to position [929, 0]
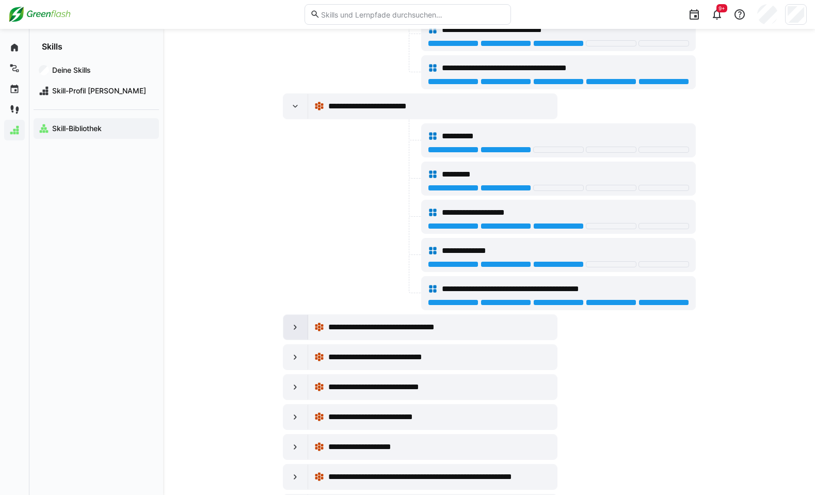
click at [299, 327] on eds-icon at bounding box center [295, 327] width 10 height 10
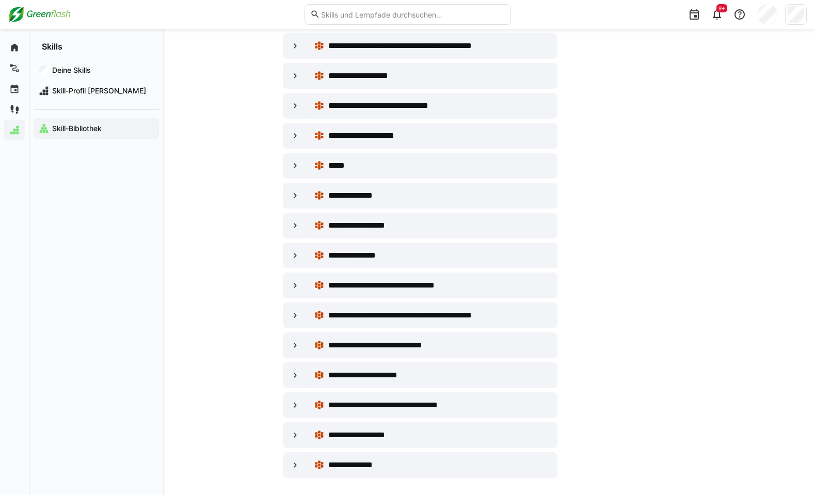
scroll to position [2653, 0]
